Goal: Transaction & Acquisition: Purchase product/service

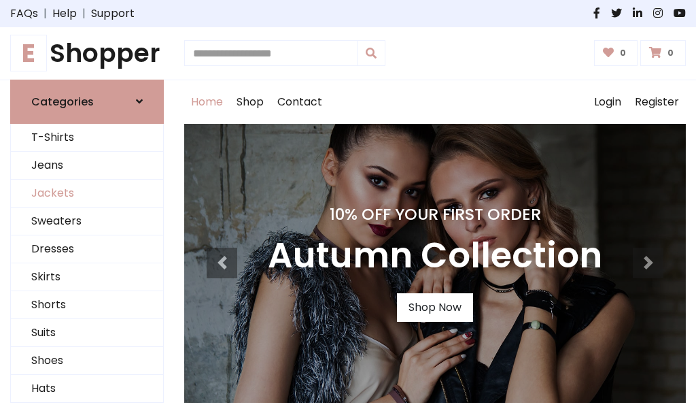
click at [87, 193] on link "Jackets" at bounding box center [87, 194] width 152 height 28
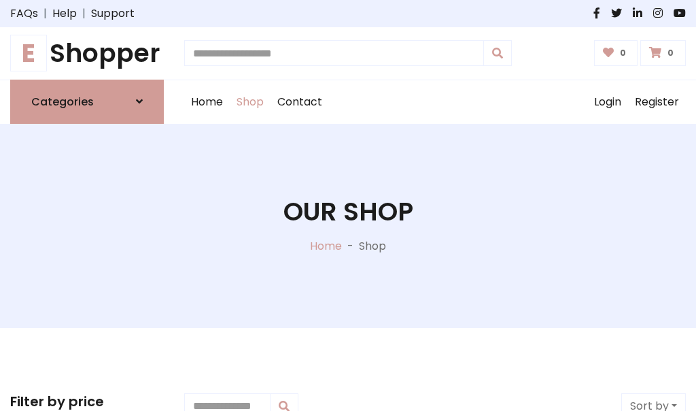
scroll to position [615, 0]
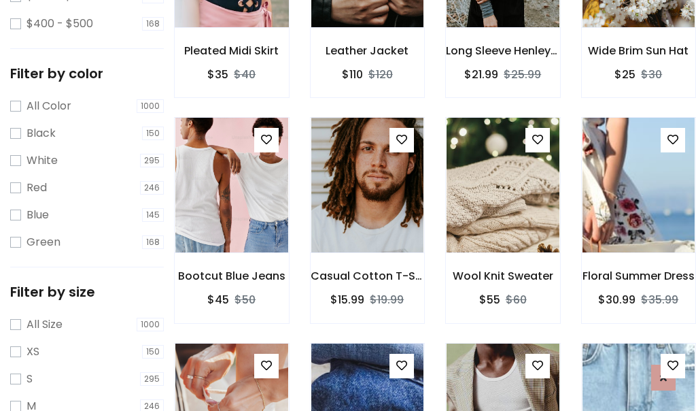
scroll to position [69, 0]
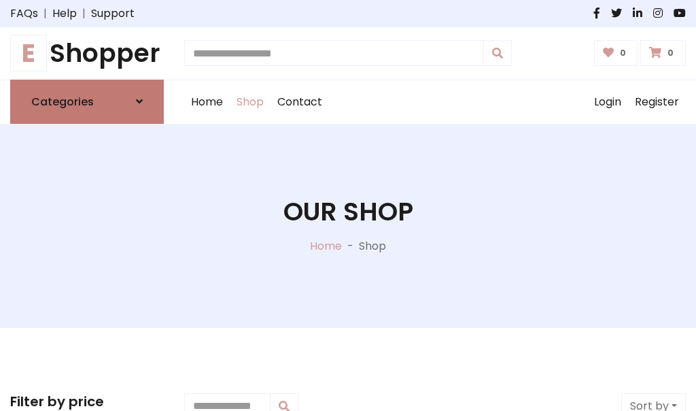
click at [87, 101] on h6 "Categories" at bounding box center [62, 101] width 63 height 13
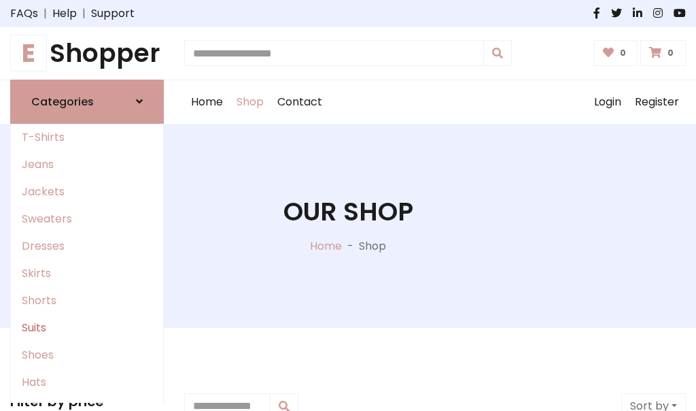
click at [87, 327] on link "Suits" at bounding box center [87, 327] width 152 height 27
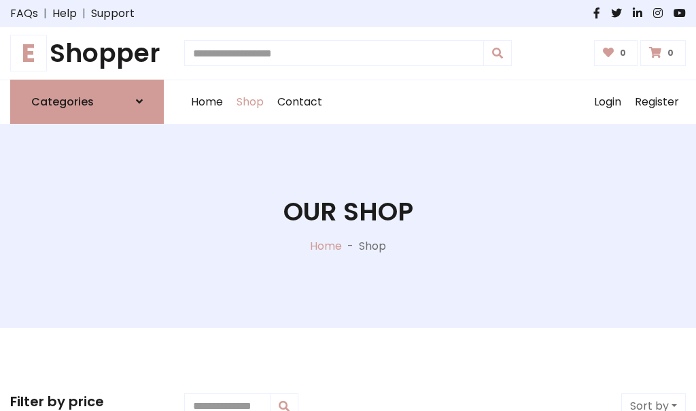
scroll to position [983, 0]
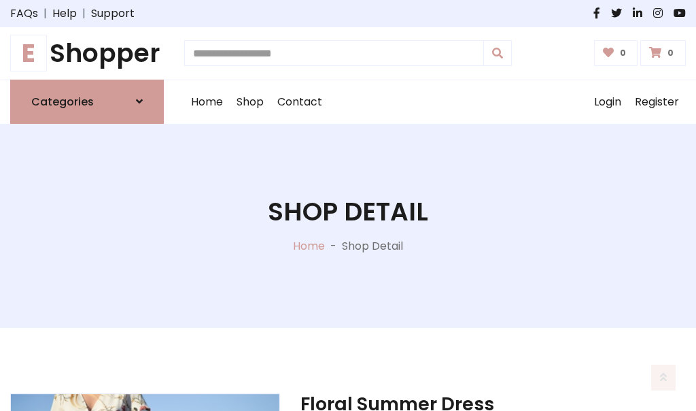
scroll to position [1271, 0]
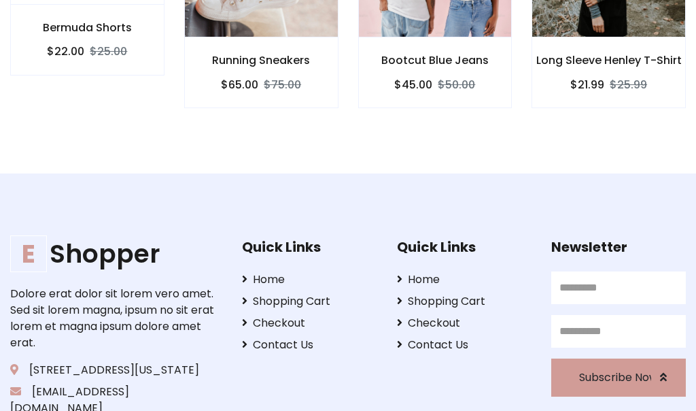
scroll to position [1270, 0]
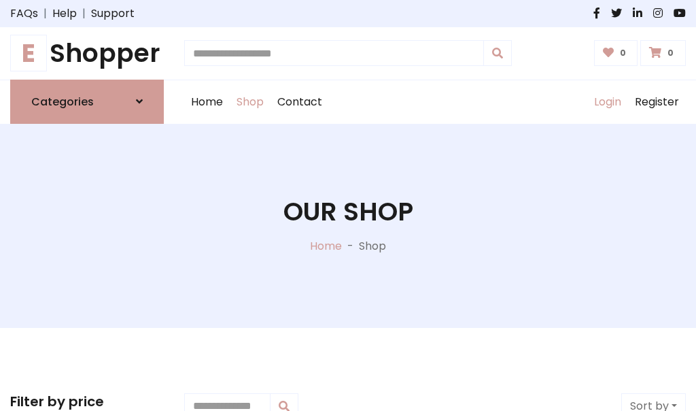
click at [607, 101] on link "Login" at bounding box center [608, 102] width 41 height 44
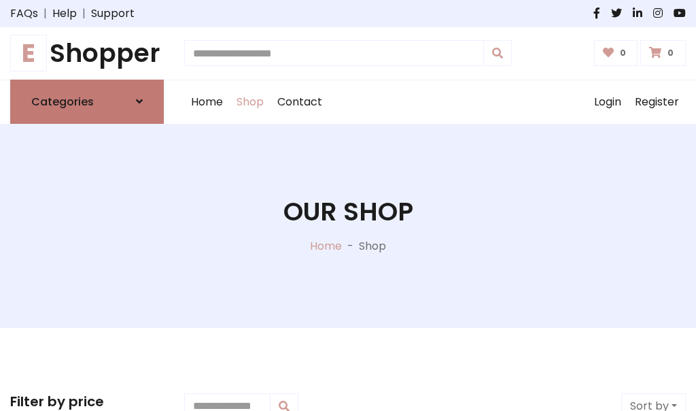
click at [139, 101] on icon at bounding box center [139, 101] width 7 height 11
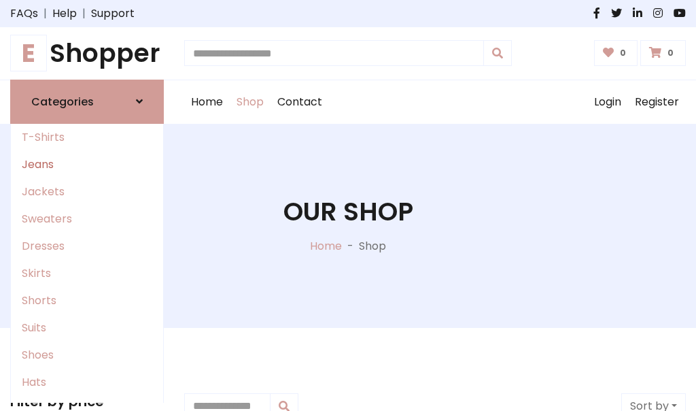
click at [87, 164] on link "Jeans" at bounding box center [87, 164] width 152 height 27
